Goal: Task Accomplishment & Management: Use online tool/utility

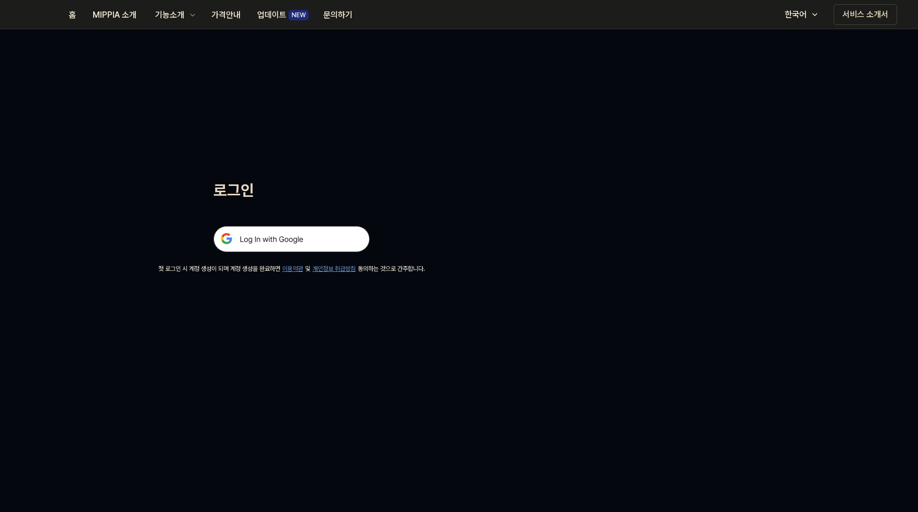
click at [291, 248] on img at bounding box center [291, 239] width 156 height 26
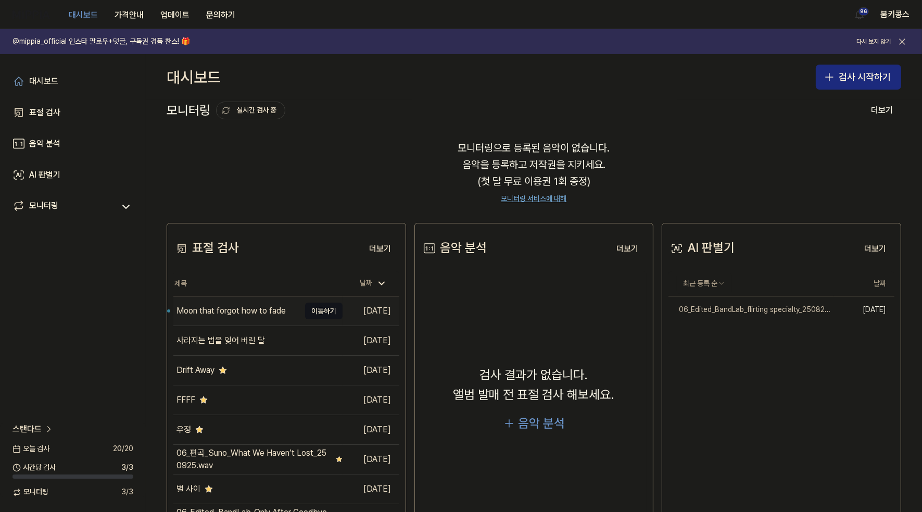
click at [263, 305] on div "Moon that forgot how to fade" at bounding box center [230, 311] width 109 height 12
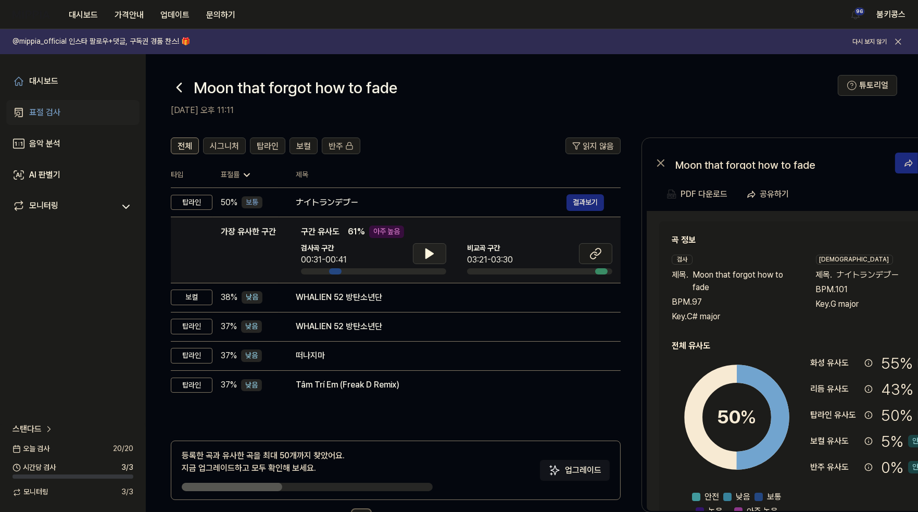
scroll to position [0, 1]
click at [434, 252] on button at bounding box center [428, 253] width 33 height 21
click at [587, 256] on button at bounding box center [594, 253] width 33 height 21
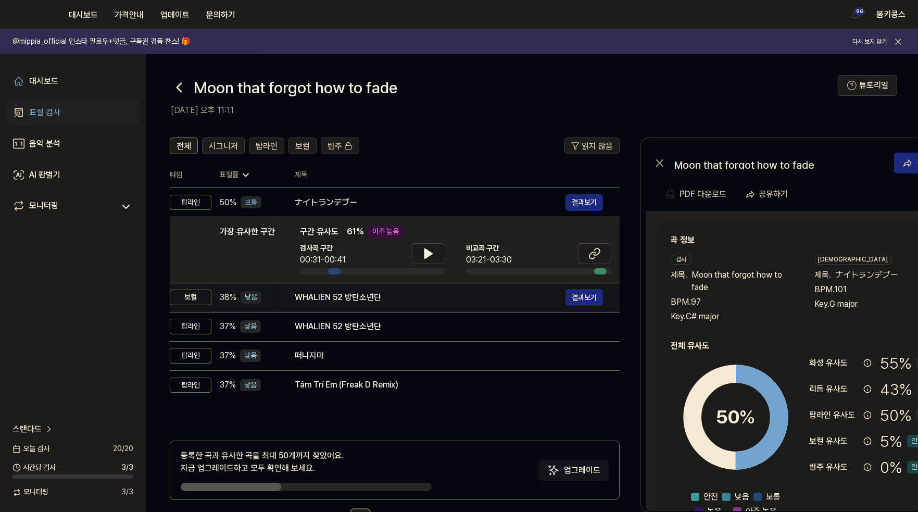
click at [388, 294] on div "WHALIEN 52 방탄소년단" at bounding box center [430, 297] width 271 height 12
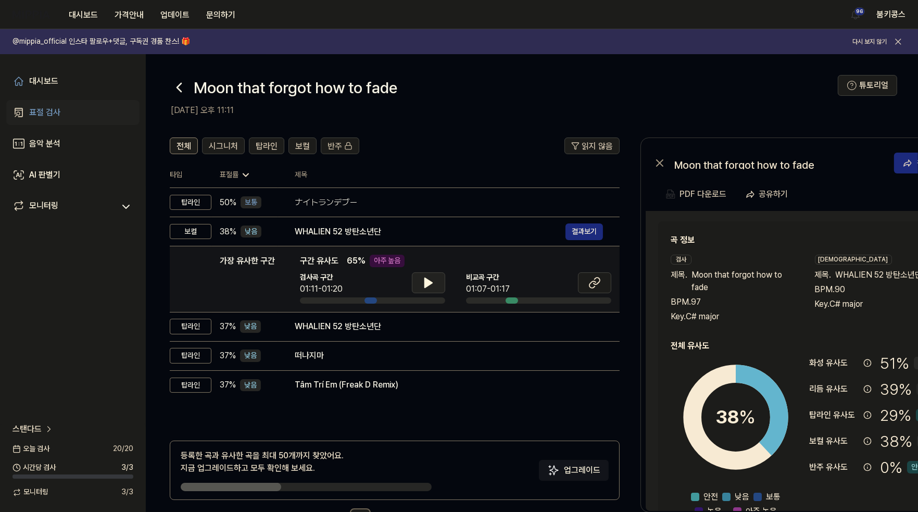
click at [438, 284] on button at bounding box center [428, 282] width 33 height 21
click at [438, 281] on button at bounding box center [428, 282] width 33 height 21
click at [600, 276] on icon at bounding box center [594, 282] width 12 height 12
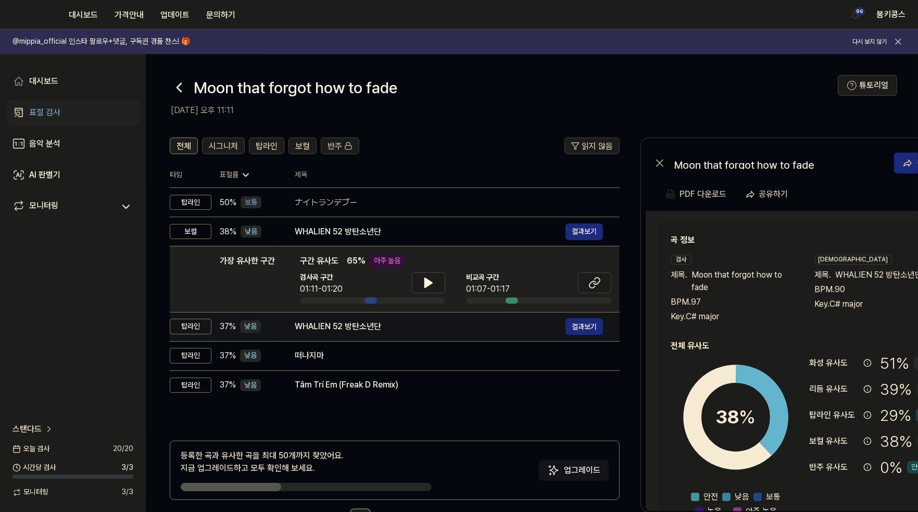
click at [417, 329] on div "WHALIEN 52 방탄소년단" at bounding box center [430, 326] width 271 height 12
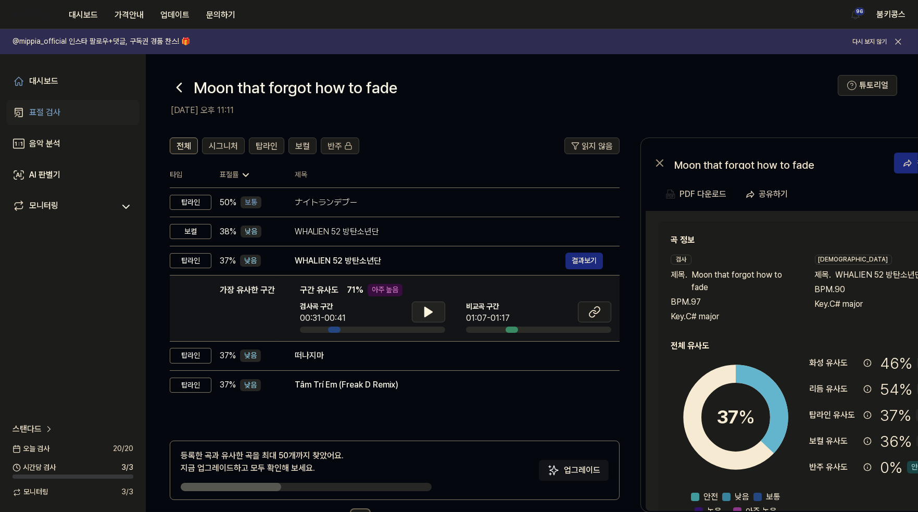
click at [418, 308] on button at bounding box center [428, 311] width 33 height 21
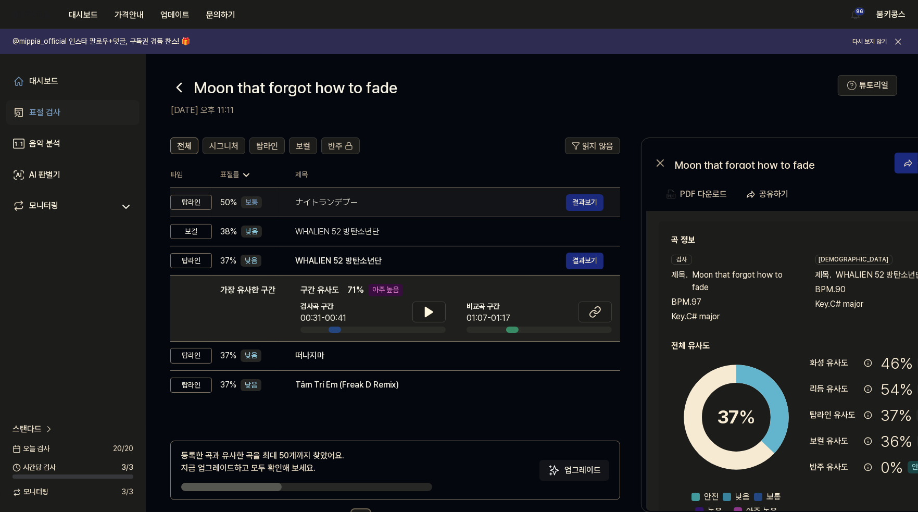
click at [425, 195] on div "ナイトランデブー 결과보기" at bounding box center [449, 202] width 308 height 17
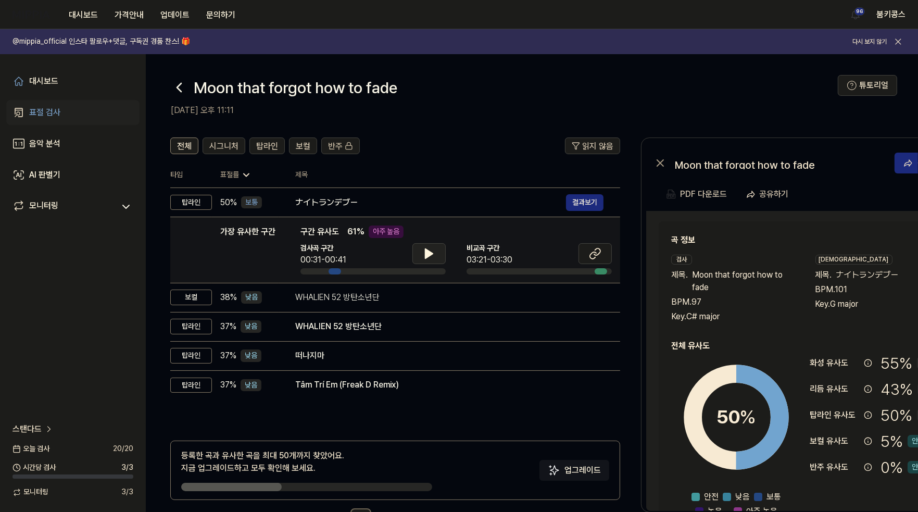
click at [423, 249] on icon at bounding box center [429, 253] width 12 height 12
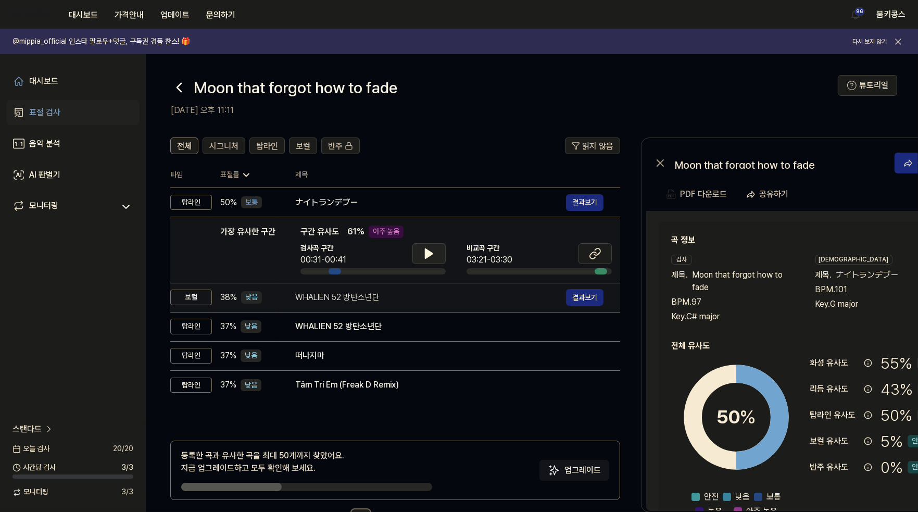
click at [348, 297] on div "WHALIEN 52 방탄소년단" at bounding box center [430, 297] width 271 height 12
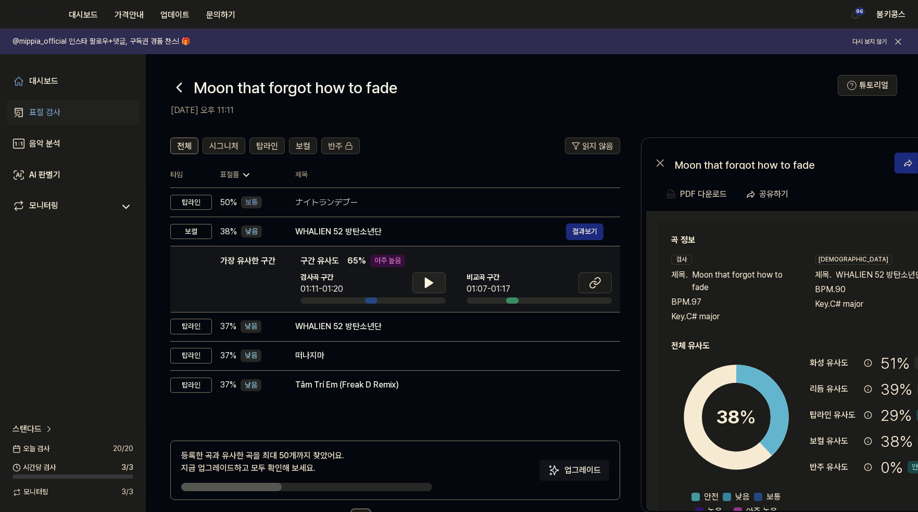
click at [428, 282] on icon at bounding box center [428, 282] width 7 height 9
click at [430, 283] on icon at bounding box center [431, 283] width 2 height 8
click at [427, 291] on button at bounding box center [428, 282] width 33 height 21
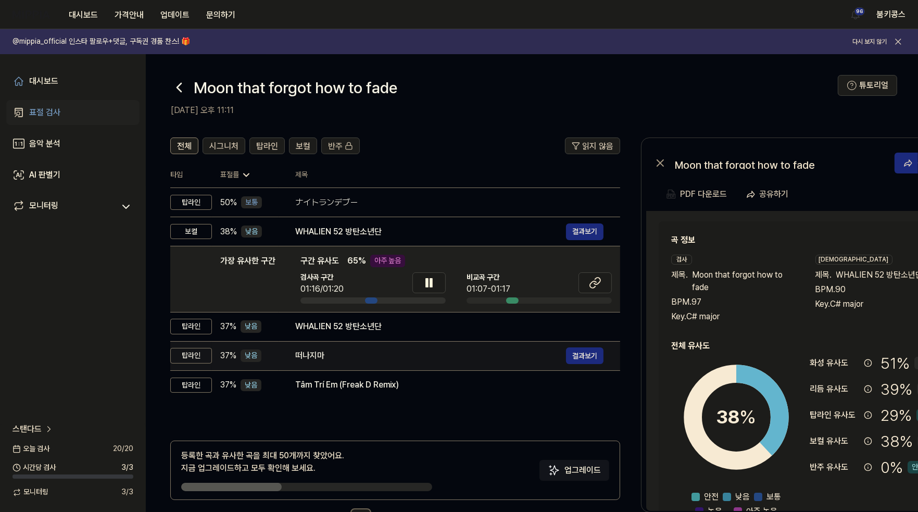
click at [392, 364] on td "떠나지마 결과보기" at bounding box center [450, 355] width 342 height 29
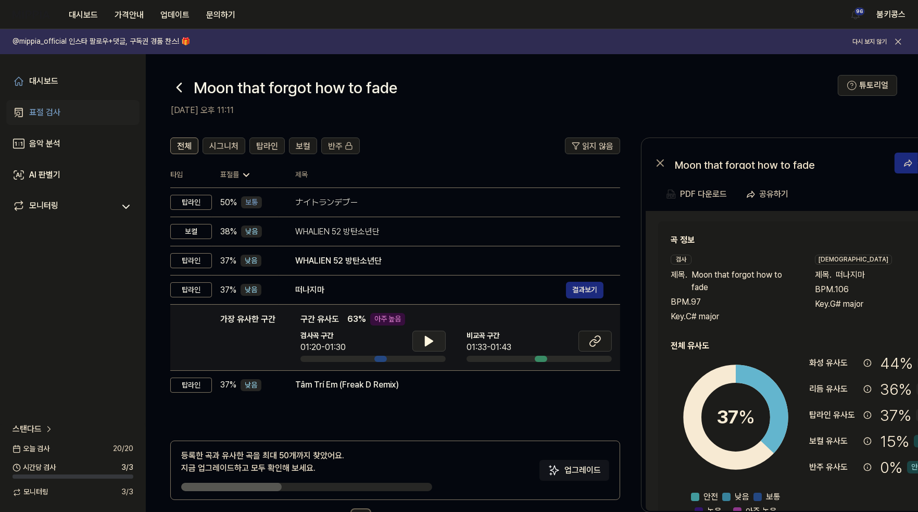
click at [428, 339] on icon at bounding box center [428, 340] width 7 height 9
click at [428, 339] on icon at bounding box center [429, 341] width 12 height 12
click at [600, 346] on icon at bounding box center [595, 341] width 12 height 12
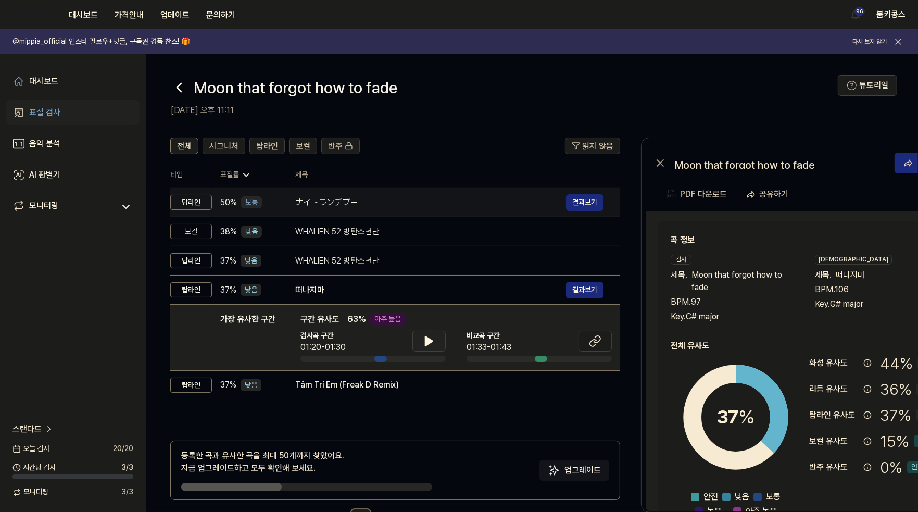
click at [314, 201] on div "ナイトランデブー" at bounding box center [430, 202] width 271 height 12
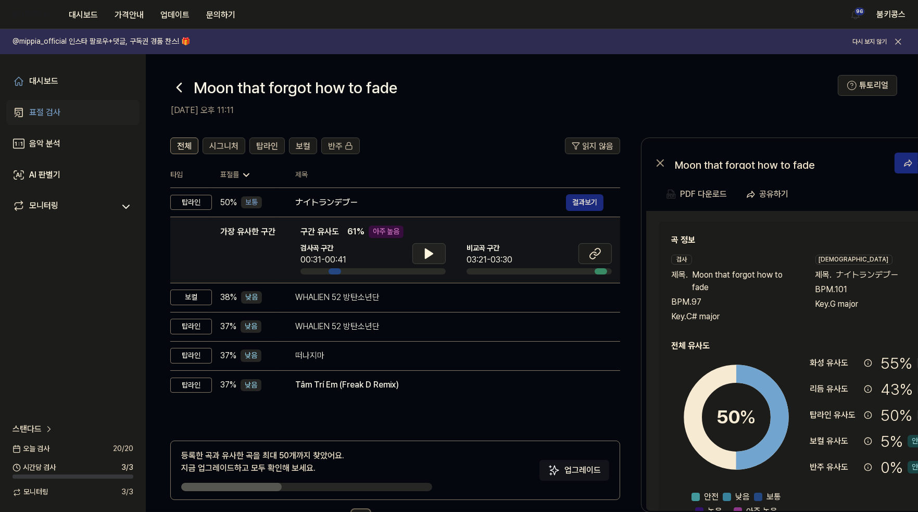
click at [425, 245] on button at bounding box center [428, 253] width 33 height 21
click at [430, 262] on button at bounding box center [428, 253] width 33 height 21
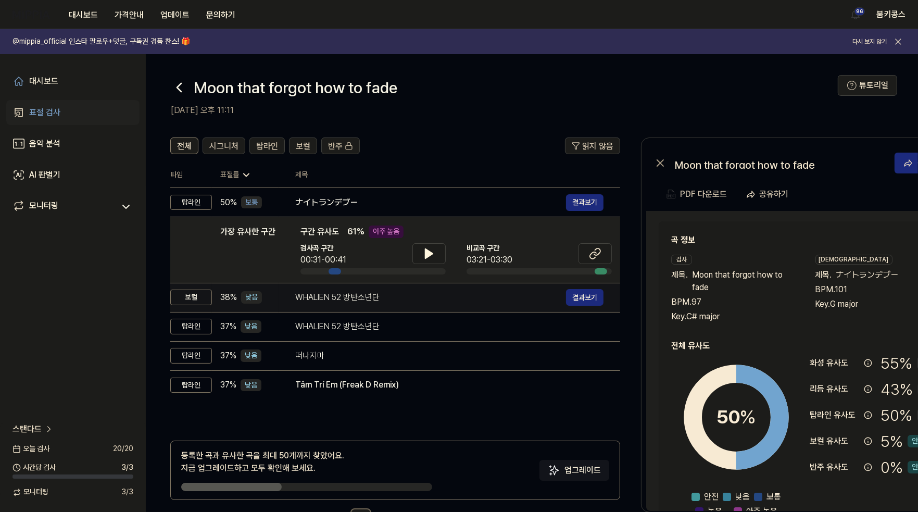
click at [421, 297] on div "WHALIEN 52 방탄소년단" at bounding box center [430, 297] width 271 height 12
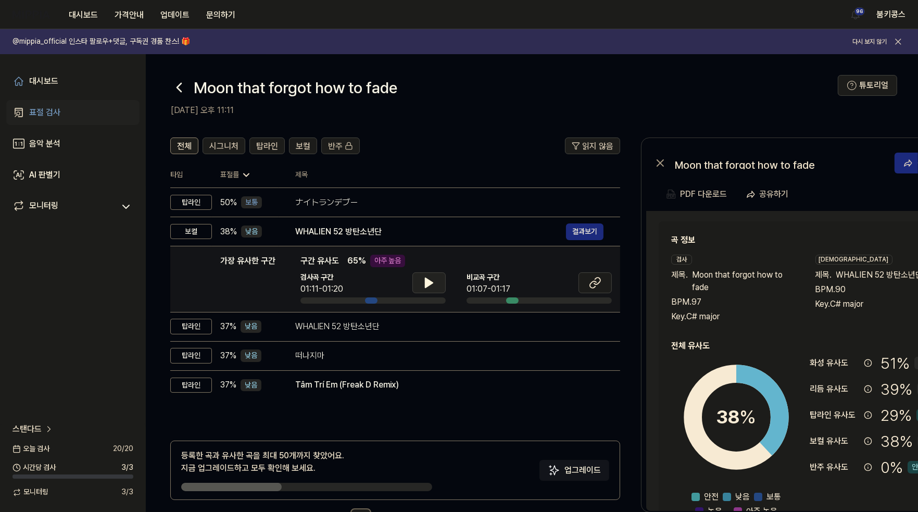
click at [421, 281] on button at bounding box center [428, 282] width 33 height 21
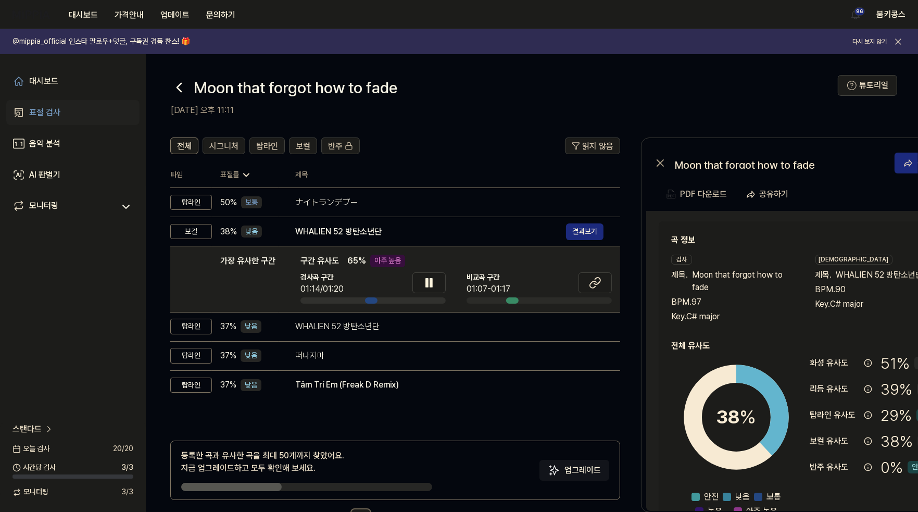
drag, startPoint x: 427, startPoint y: 281, endPoint x: 766, endPoint y: 259, distance: 339.6
click at [428, 281] on icon at bounding box center [429, 282] width 12 height 12
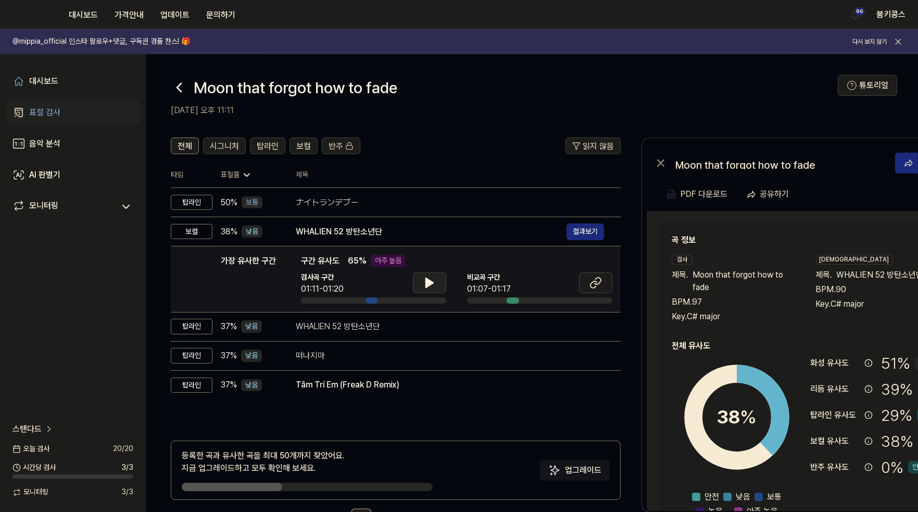
click at [435, 280] on button at bounding box center [429, 282] width 33 height 21
click at [422, 285] on button at bounding box center [429, 282] width 33 height 21
